Goal: Transaction & Acquisition: Purchase product/service

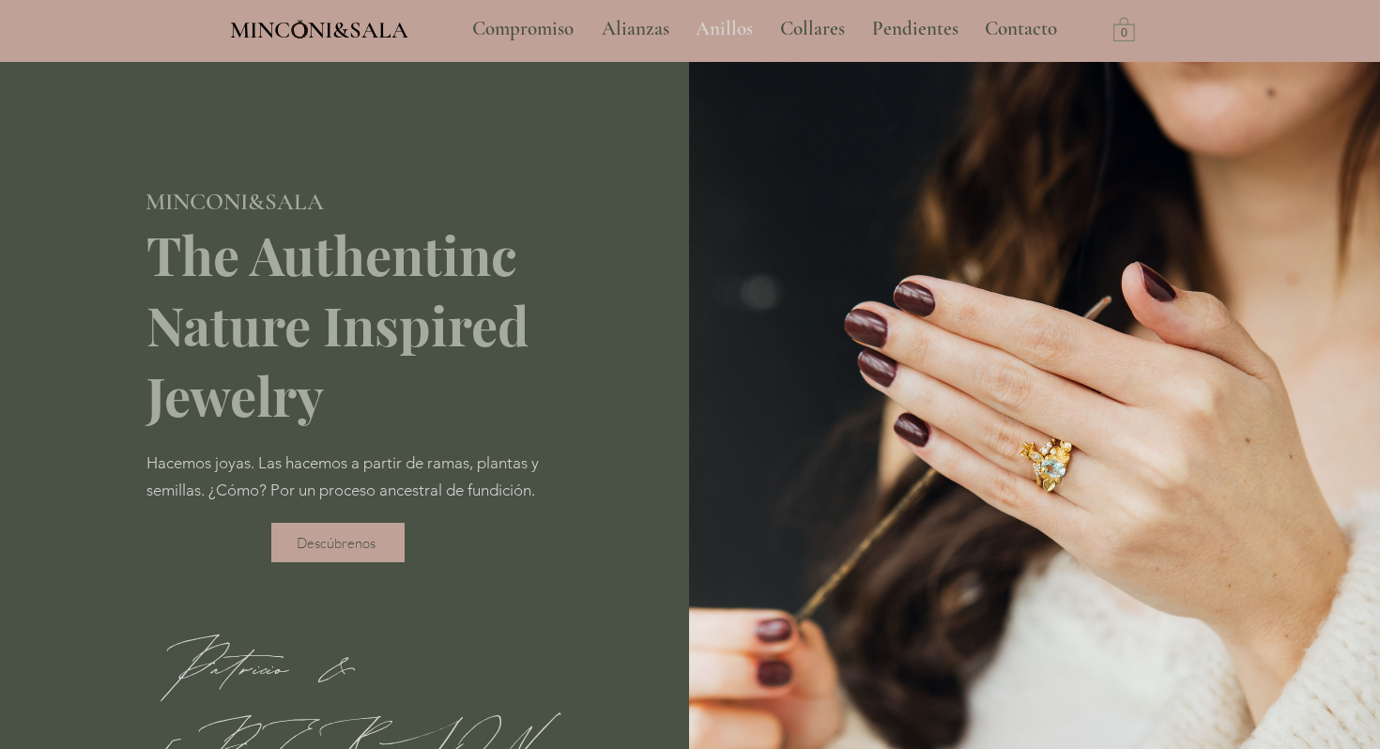
click at [727, 23] on p "Anillos" at bounding box center [724, 29] width 76 height 47
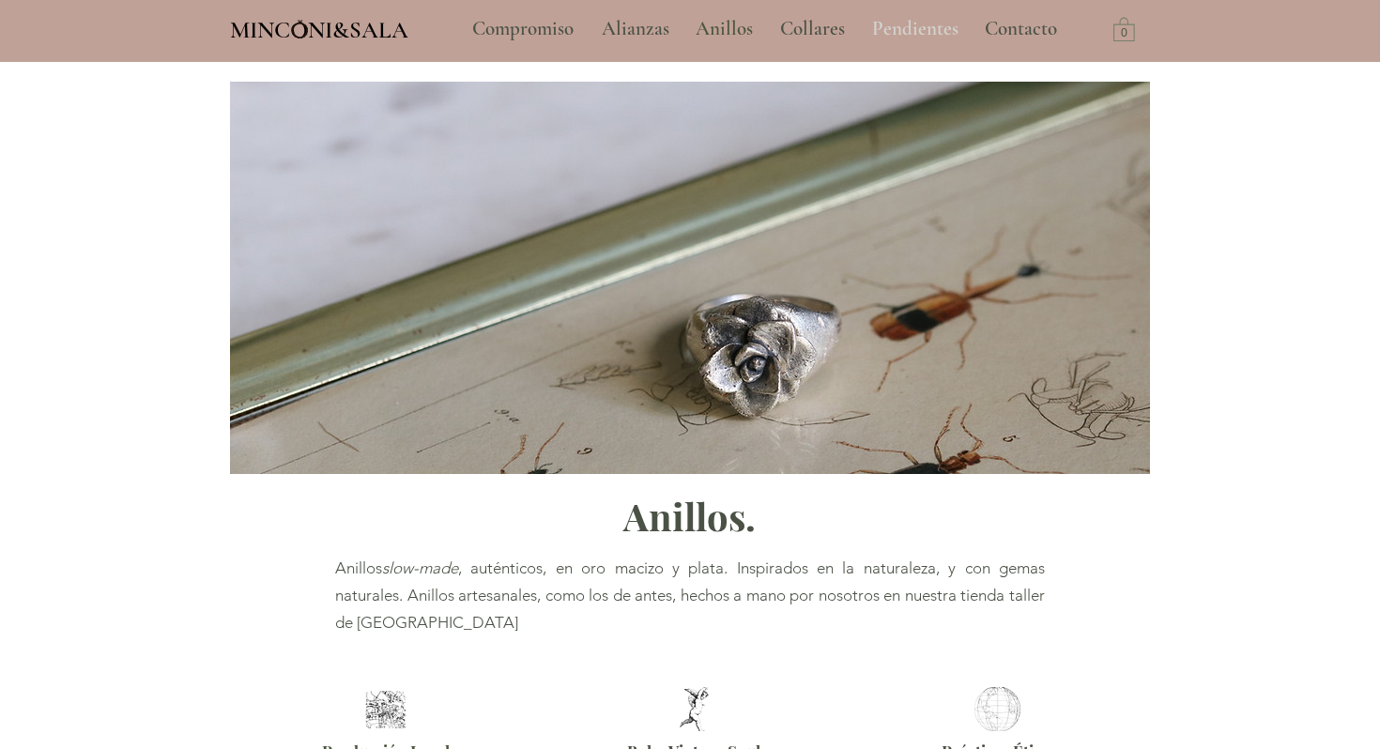
click at [908, 29] on p "Pendientes" at bounding box center [915, 29] width 105 height 47
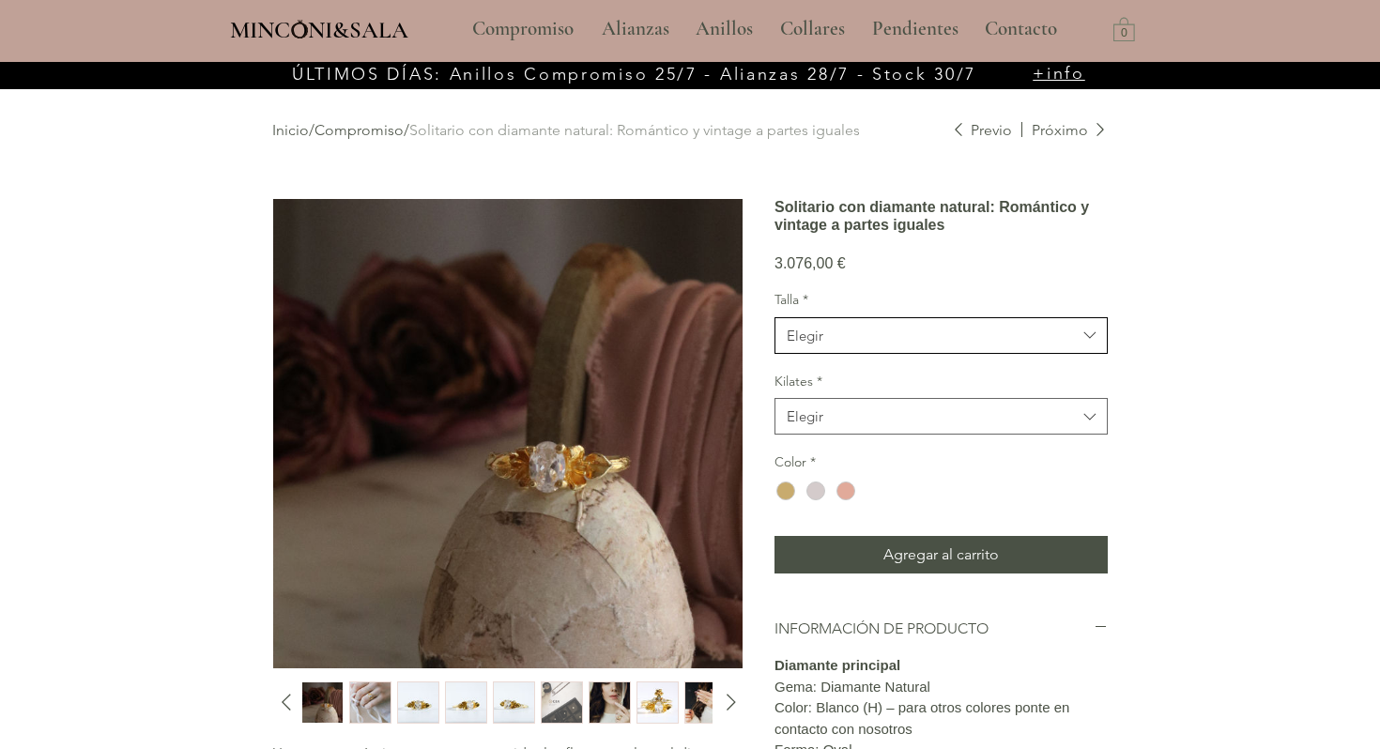
click at [829, 346] on span "Elegir" at bounding box center [931, 336] width 289 height 20
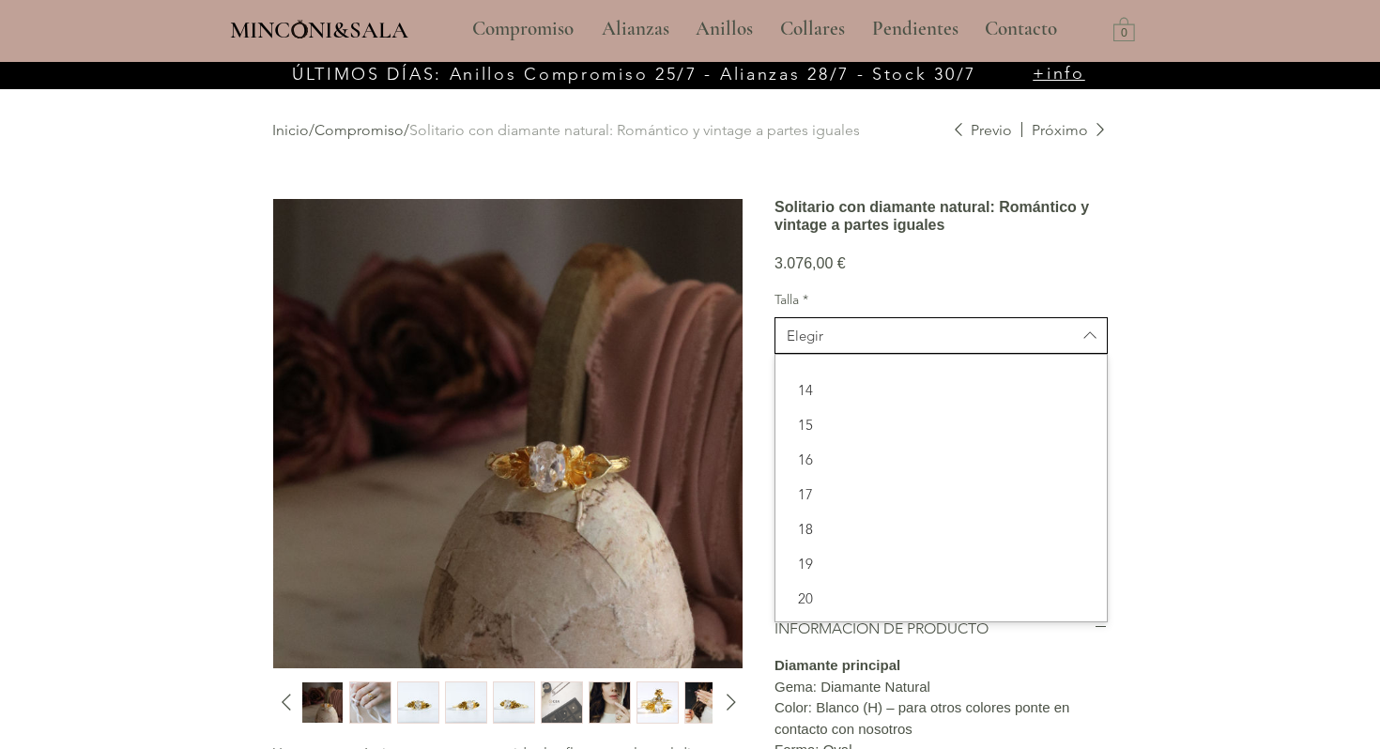
scroll to position [312, 0]
click at [1131, 376] on div "Inicio / Compromiso / Solitario con diamante natural: Romántico y vintage a par…" at bounding box center [690, 674] width 920 height 1221
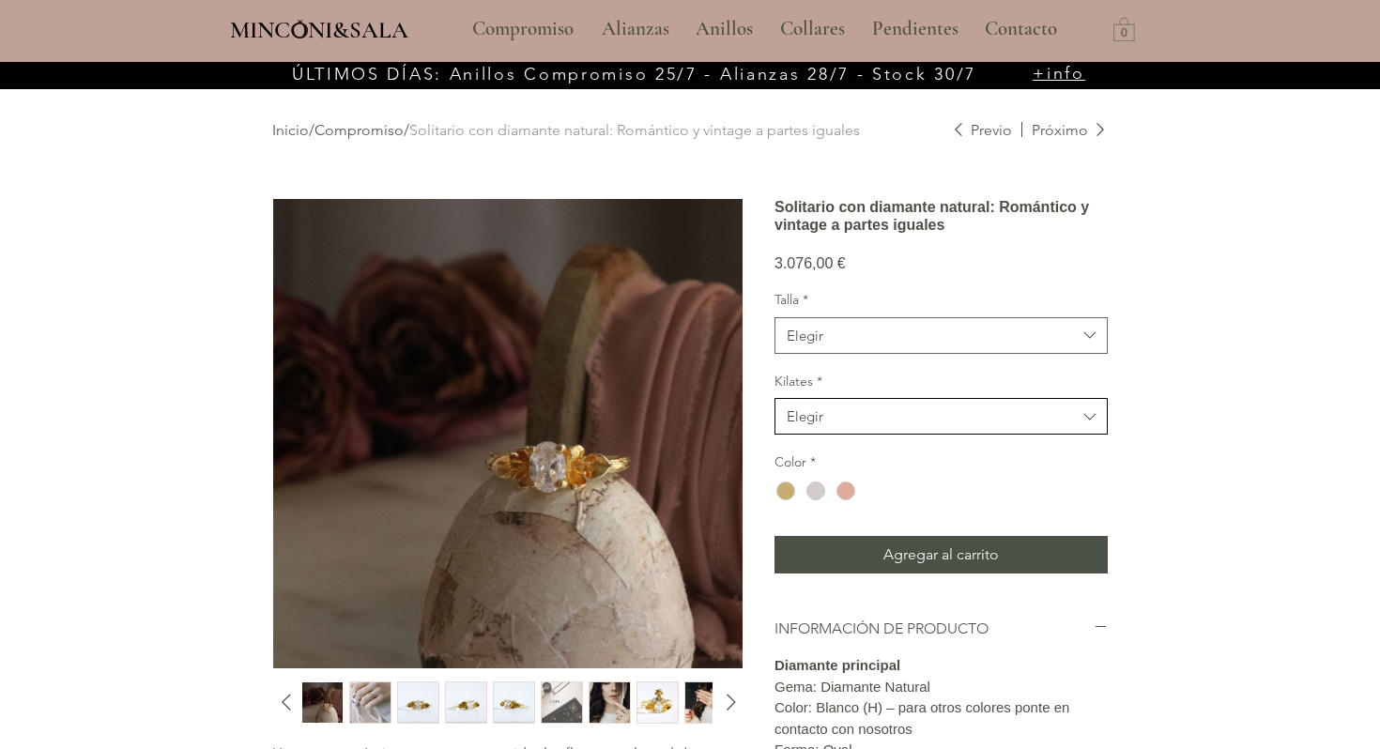
click at [861, 426] on span "Elegir" at bounding box center [931, 417] width 289 height 20
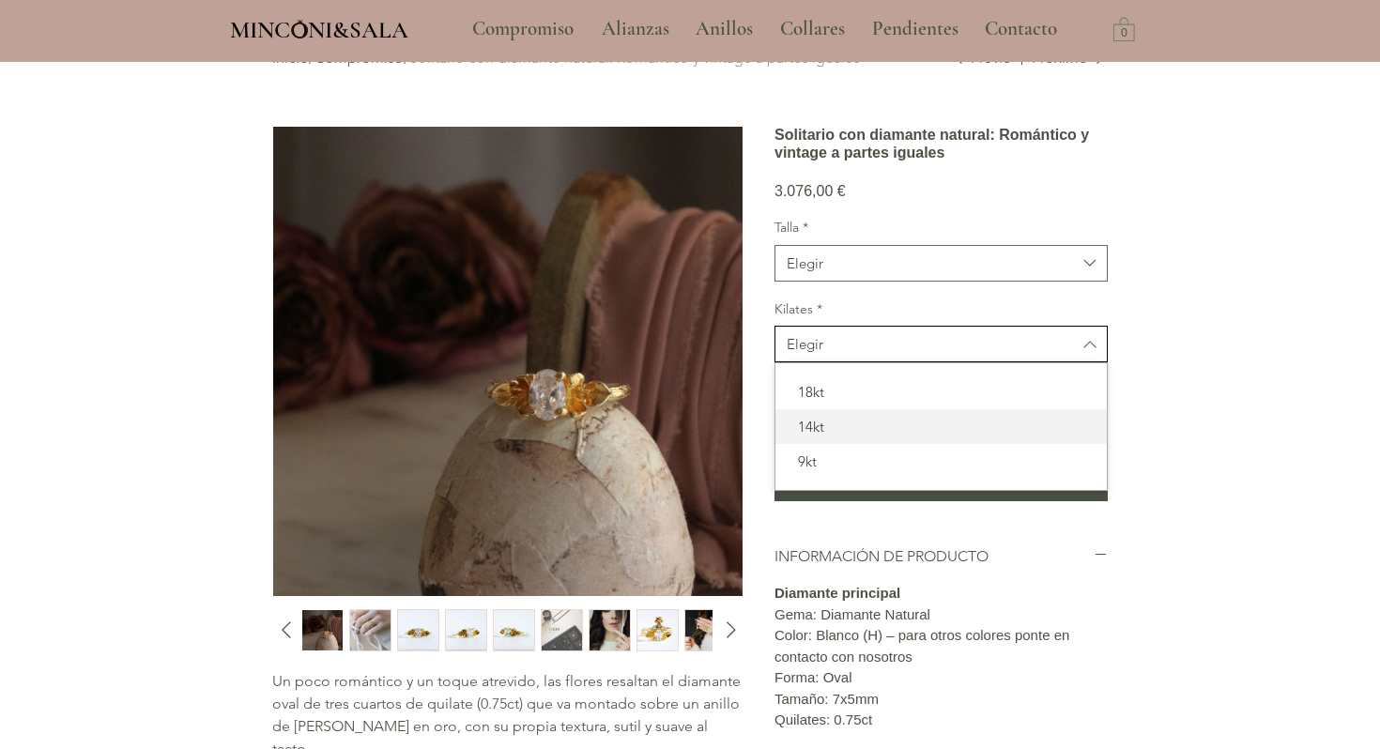
scroll to position [86, 0]
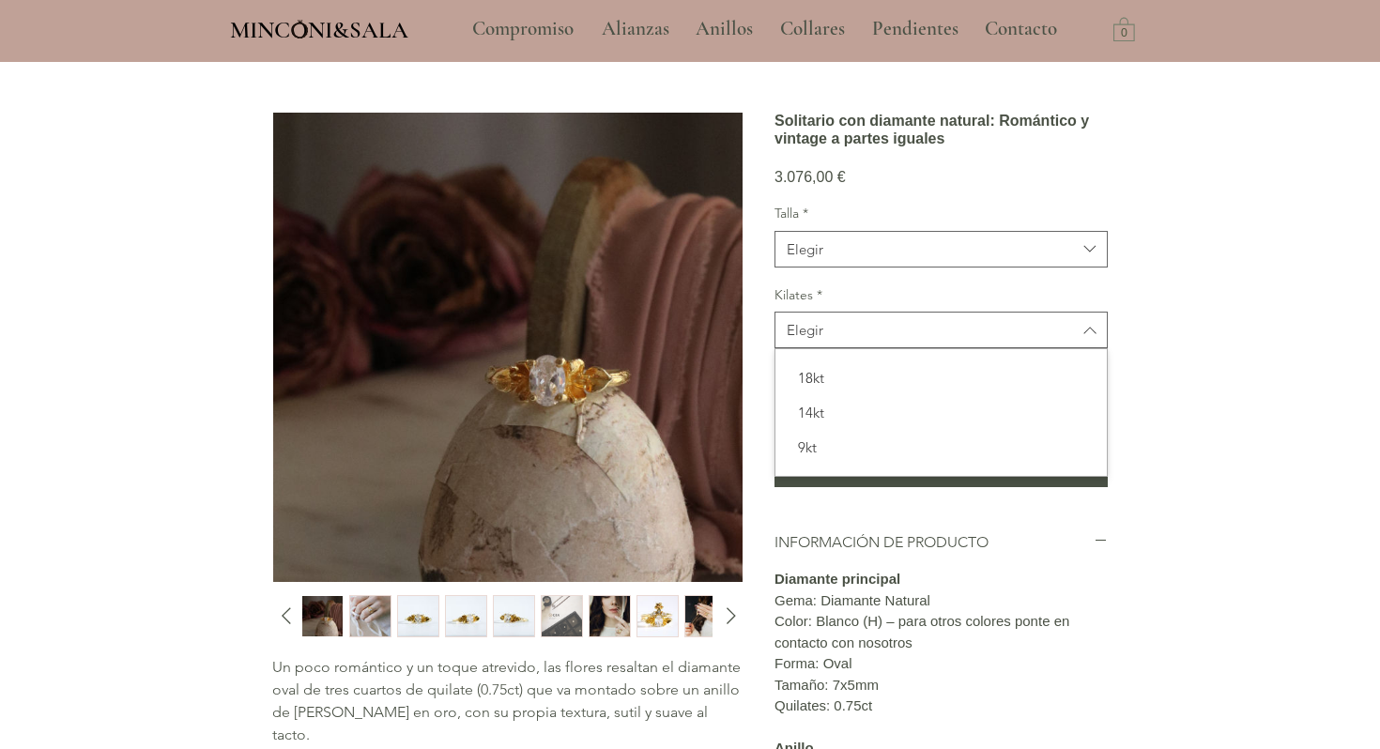
click at [1186, 375] on div "main content" at bounding box center [690, 600] width 1380 height 1249
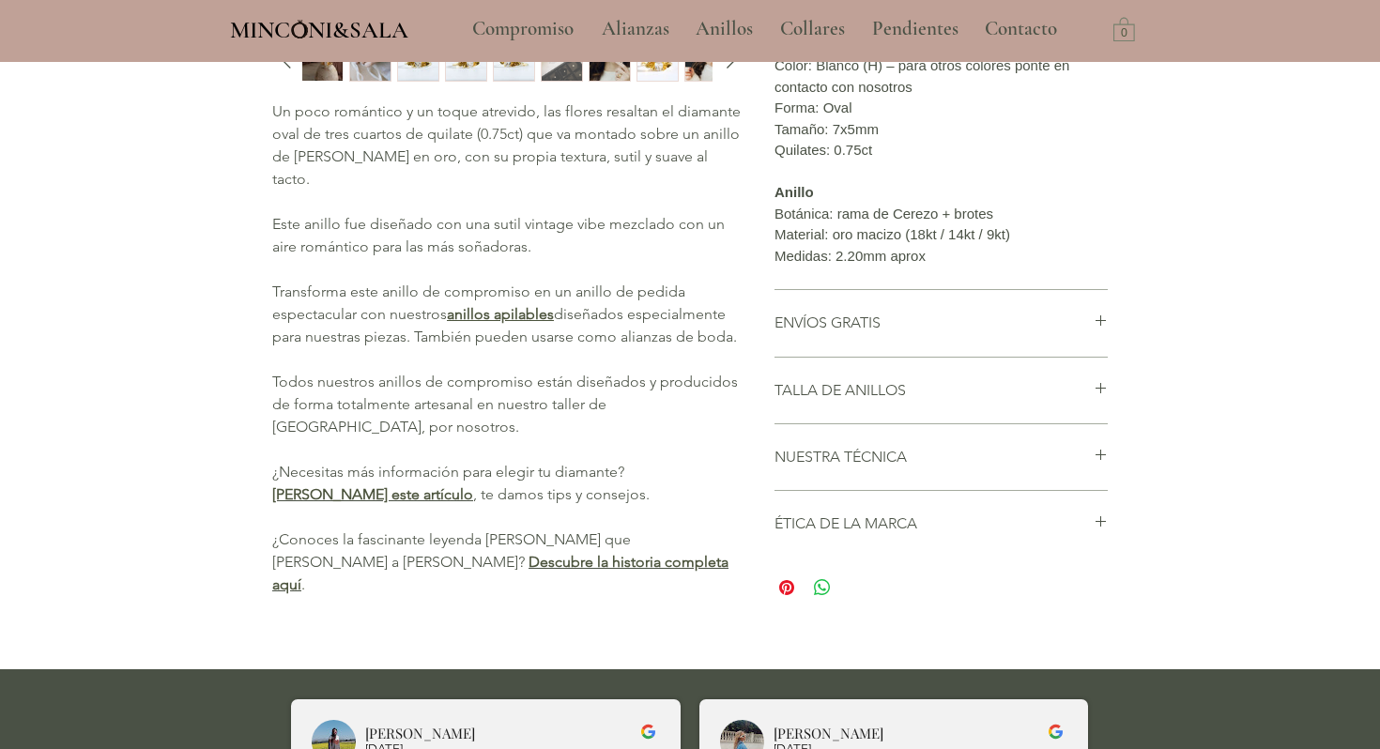
scroll to position [666, 0]
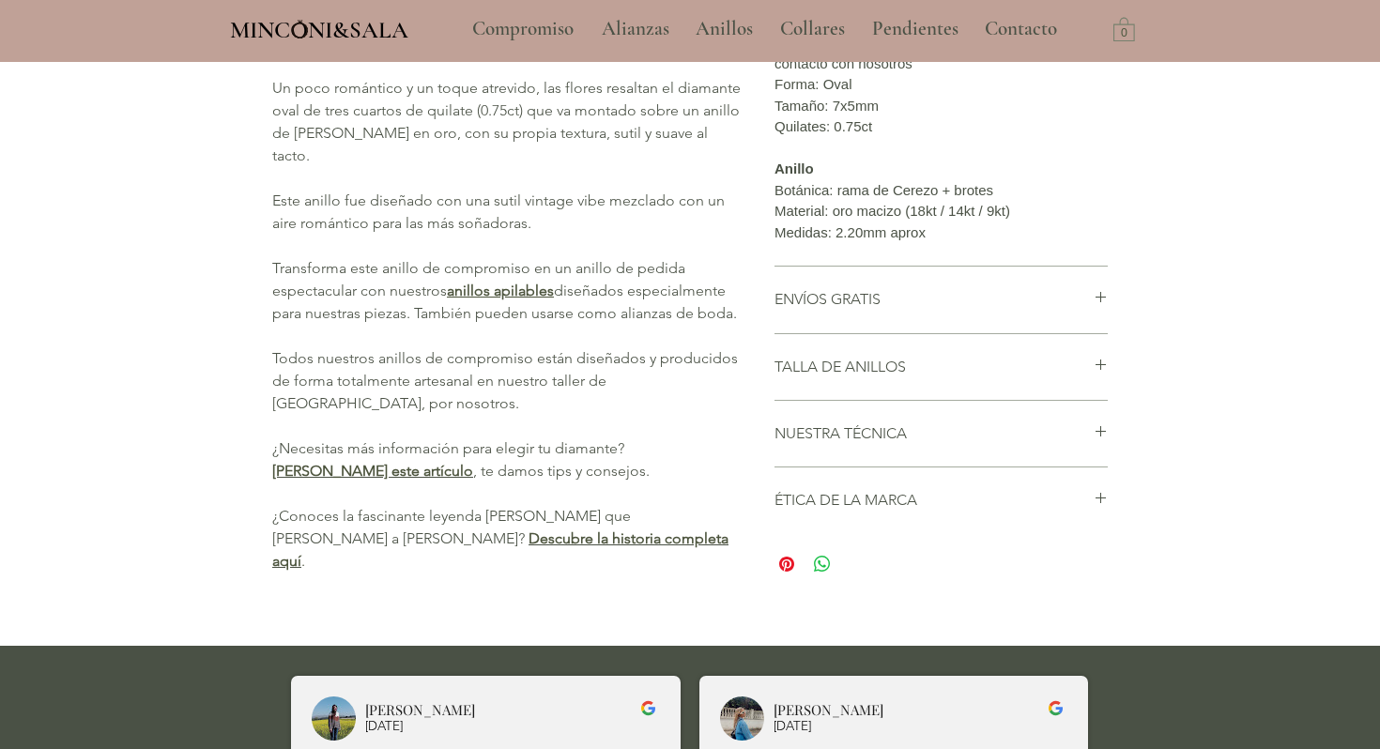
click at [1117, 441] on div "Inicio / Compromiso / Solitario con diamante natural: Romántico y vintage a par…" at bounding box center [690, 8] width 920 height 1221
click at [1103, 372] on icon "main content" at bounding box center [1101, 365] width 14 height 14
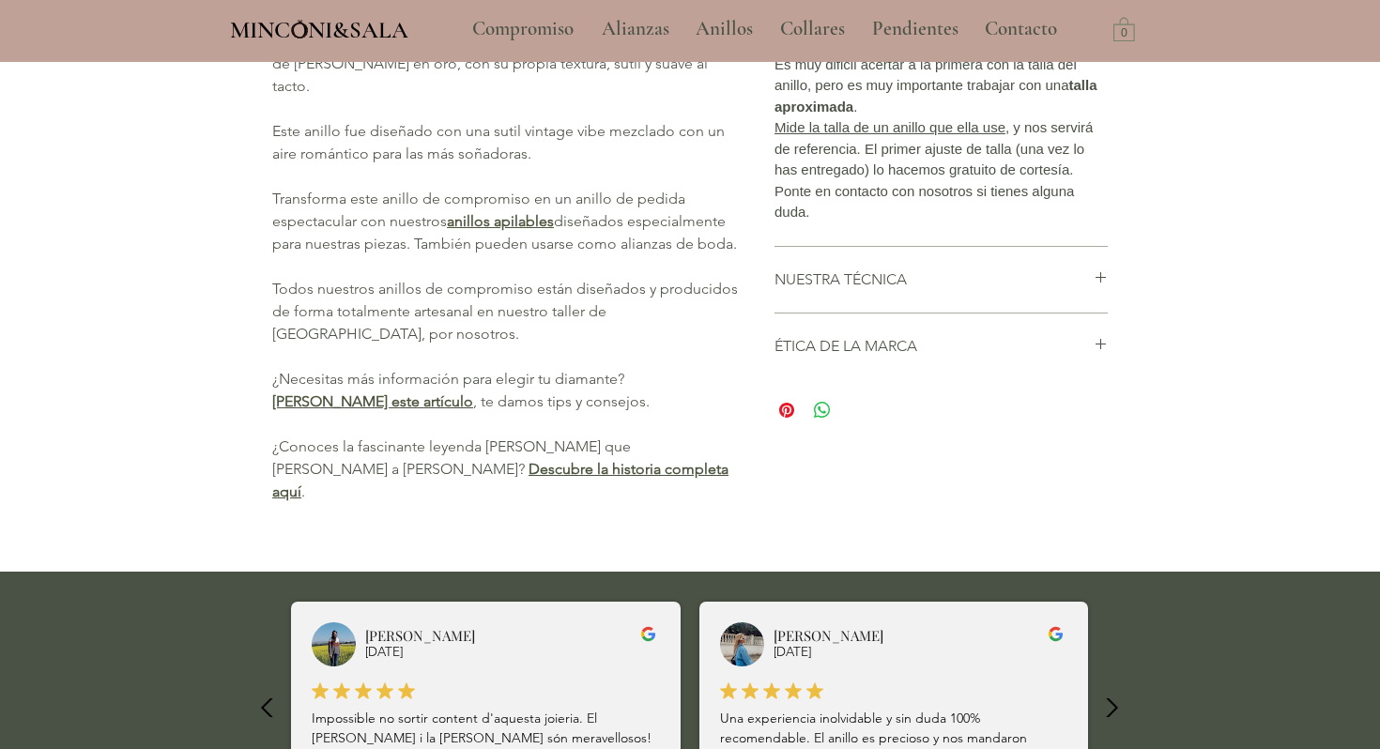
scroll to position [0, 0]
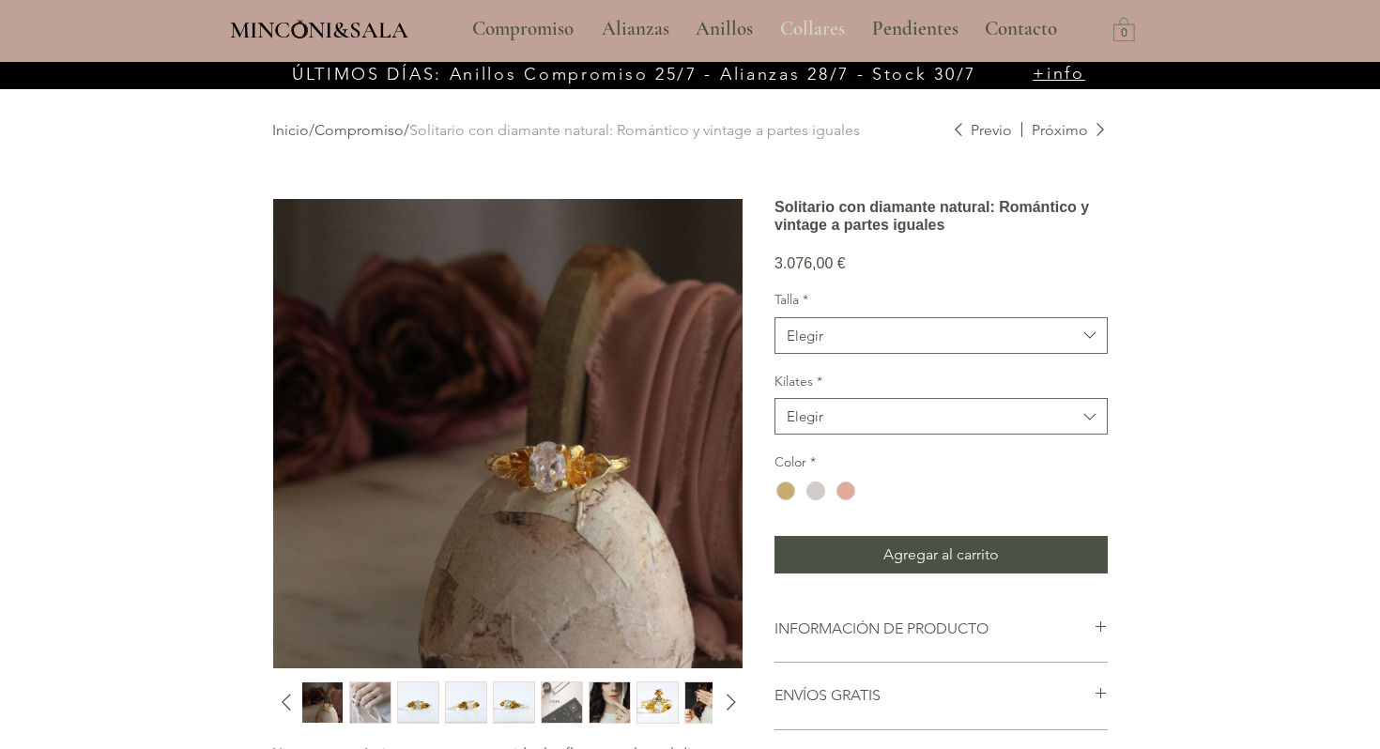
click at [791, 22] on p "Collares" at bounding box center [813, 29] width 84 height 47
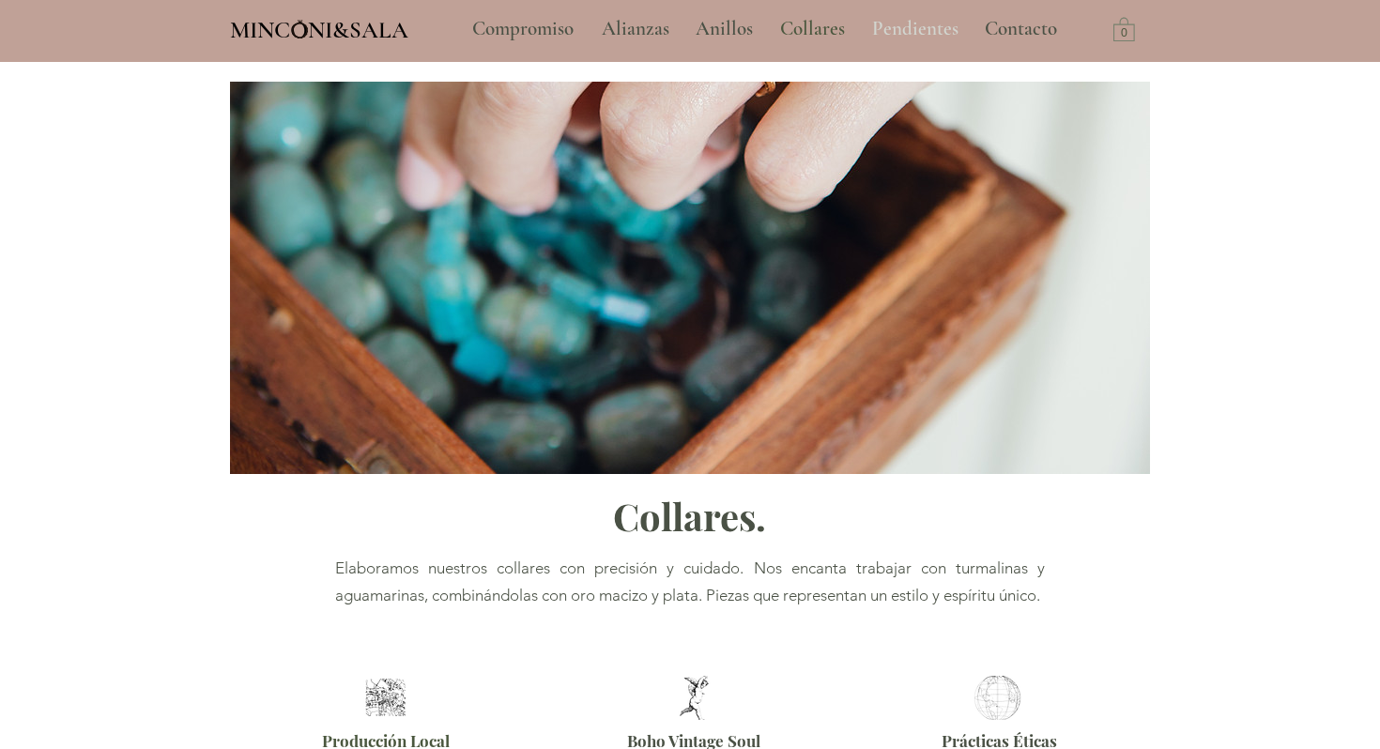
click at [901, 29] on p "Pendientes" at bounding box center [915, 29] width 105 height 47
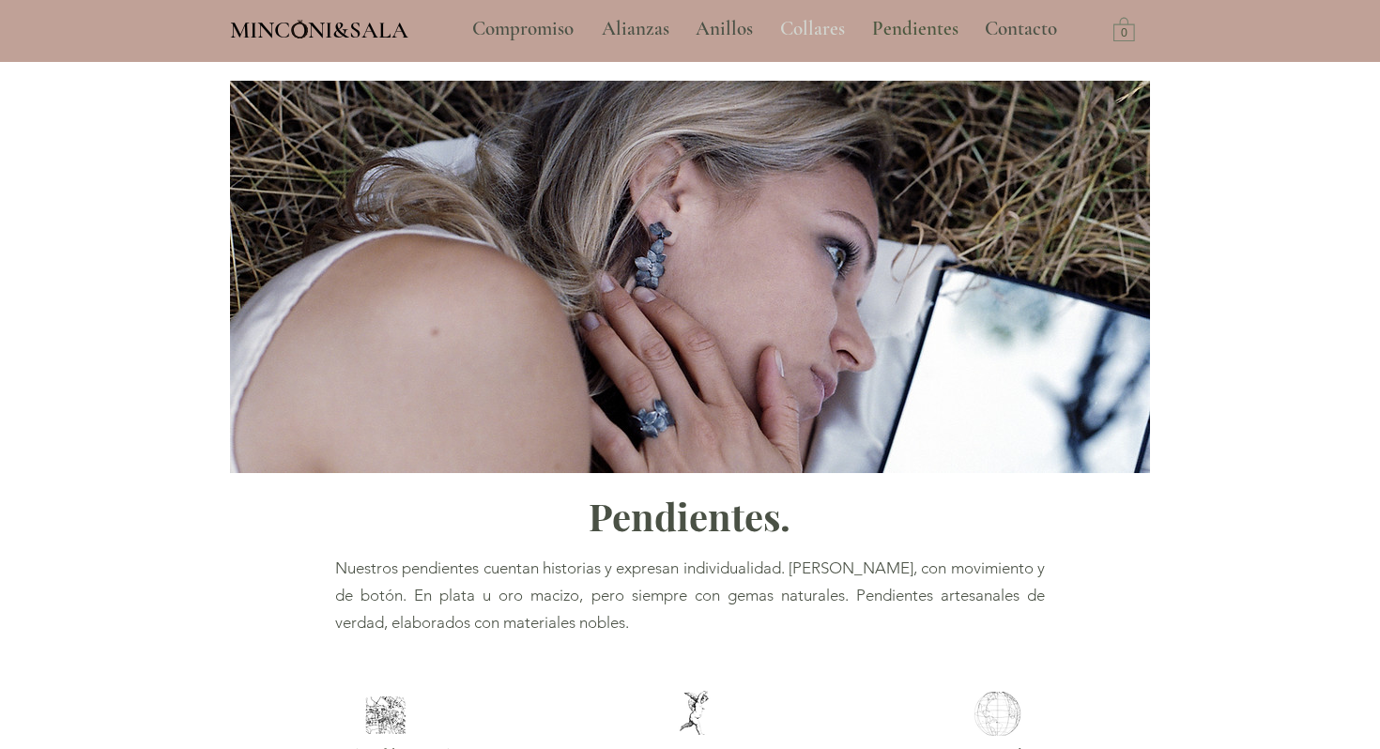
click at [808, 40] on p "Collares" at bounding box center [813, 29] width 84 height 47
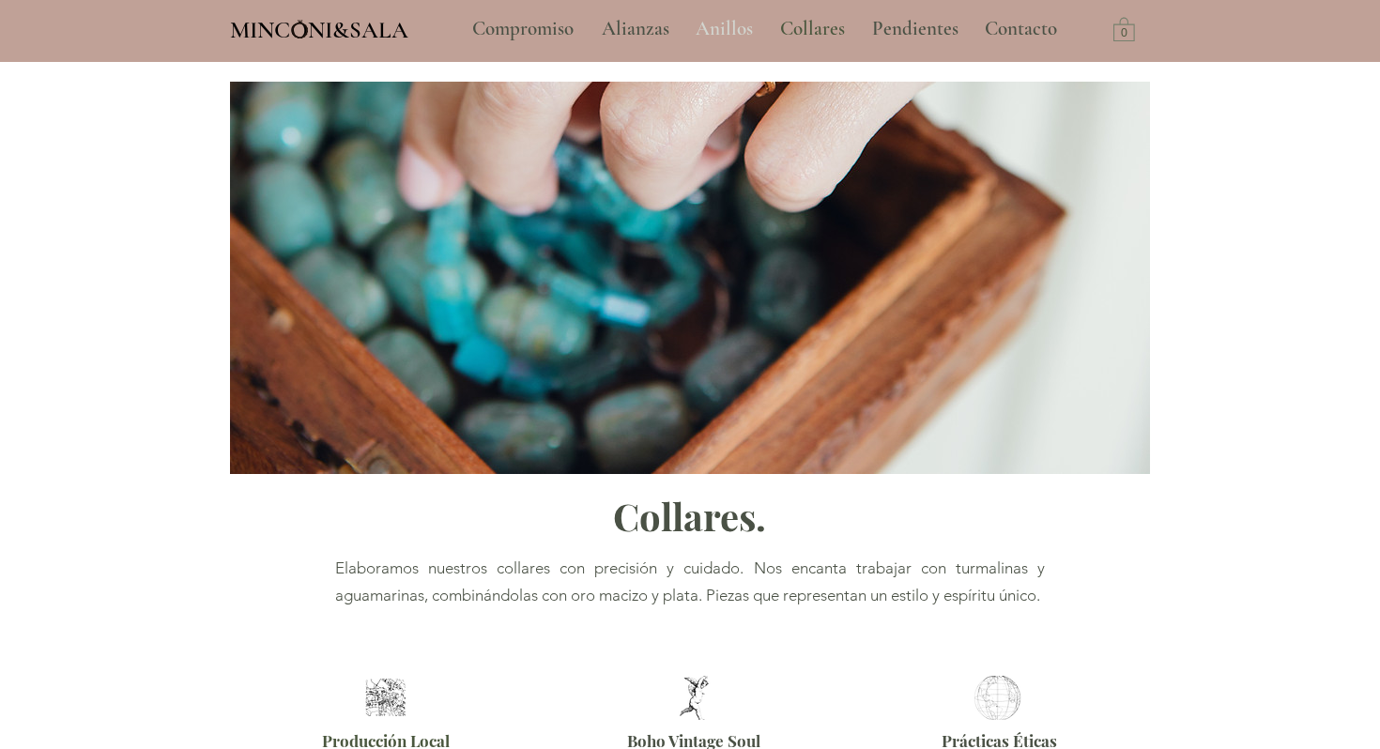
click at [709, 32] on p "Anillos" at bounding box center [724, 29] width 76 height 47
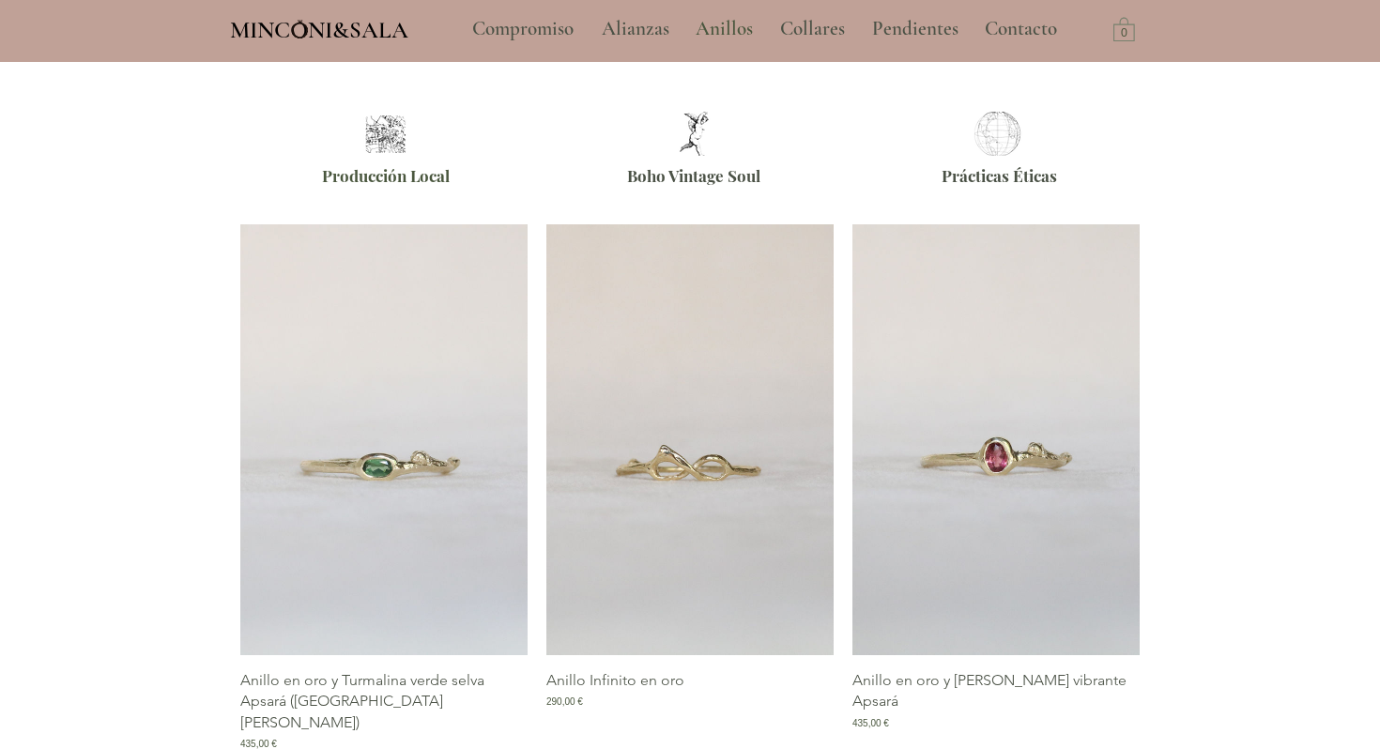
scroll to position [730, 0]
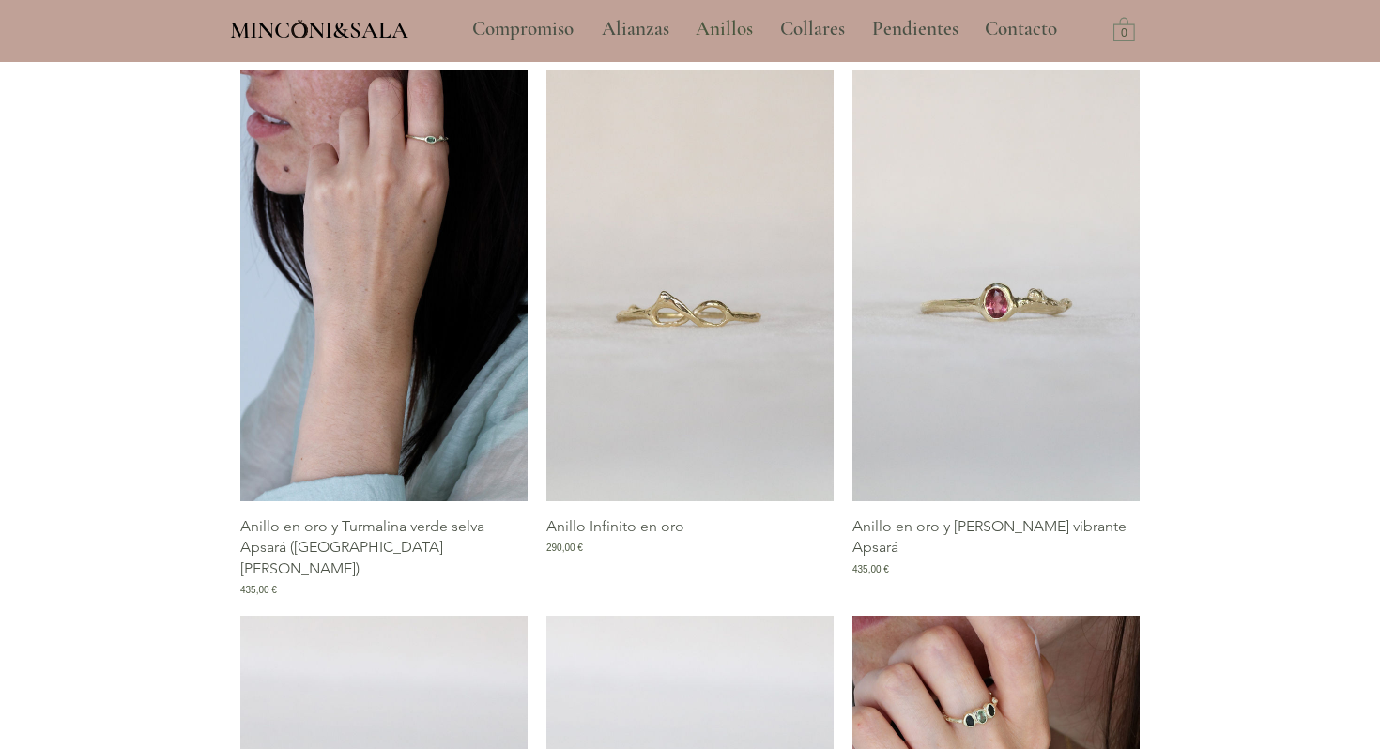
click at [356, 327] on img "Galería de Anillo en oro y Turmalina verde selva Apsará (East West)" at bounding box center [383, 285] width 287 height 431
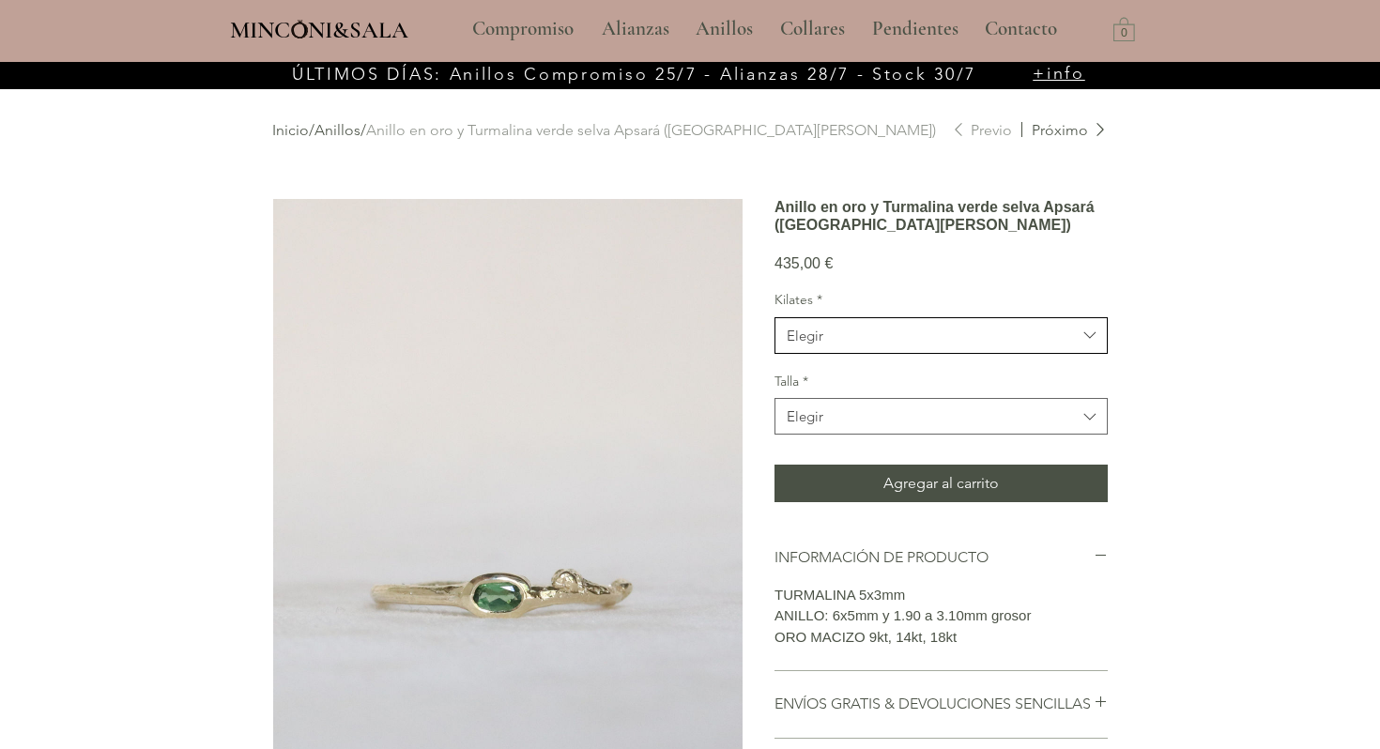
click at [967, 346] on span "Elegir" at bounding box center [931, 336] width 289 height 20
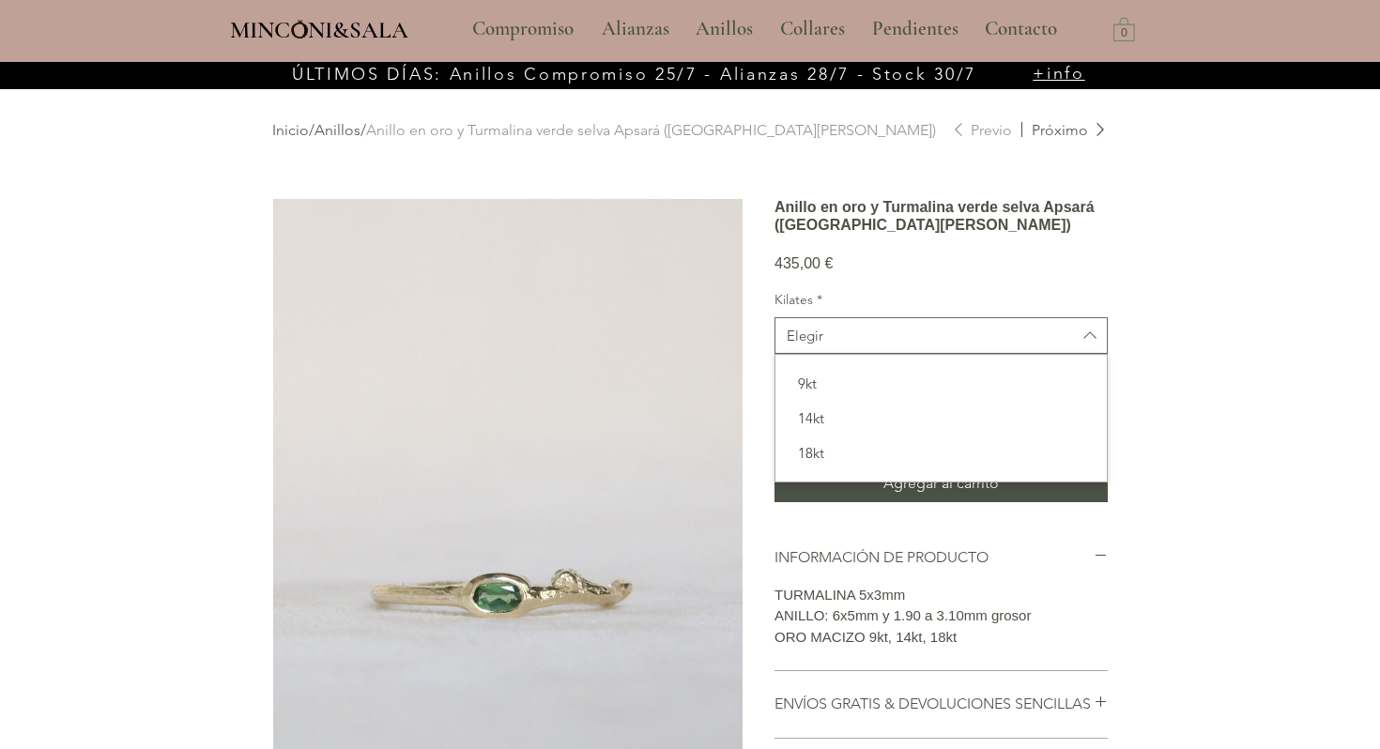
click at [1127, 316] on div "Inicio / Anillos / Anillo en oro y Turmalina verde selva Apsará (East West) Pre…" at bounding box center [690, 688] width 920 height 1248
